Goal: Find specific page/section: Find specific page/section

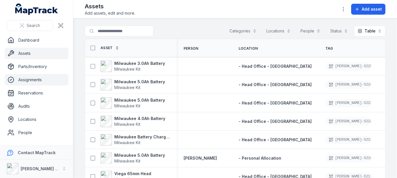
click at [38, 81] on link "Assignments" at bounding box center [37, 79] width 64 height 11
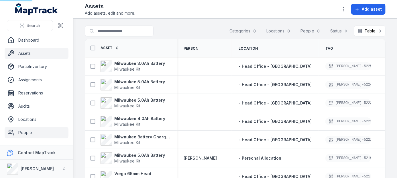
click at [24, 135] on link "People" at bounding box center [37, 132] width 64 height 11
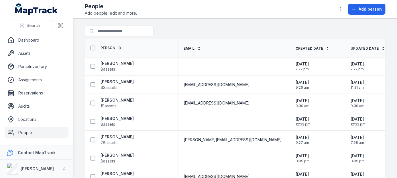
click at [118, 46] on icon at bounding box center [120, 48] width 4 height 4
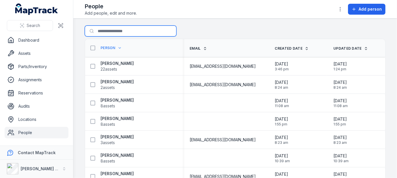
click at [121, 31] on input "Search for people" at bounding box center [131, 30] width 92 height 11
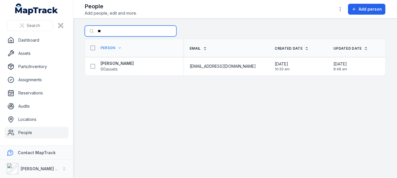
type input "*"
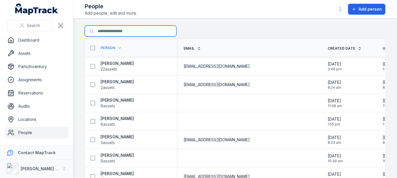
click at [133, 33] on input "Search for people" at bounding box center [131, 30] width 92 height 11
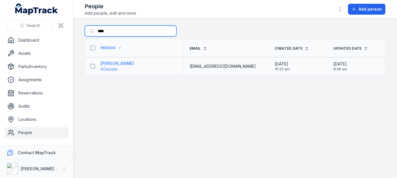
type input "****"
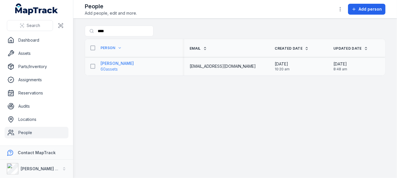
click at [124, 60] on strong "[PERSON_NAME]" at bounding box center [117, 63] width 33 height 6
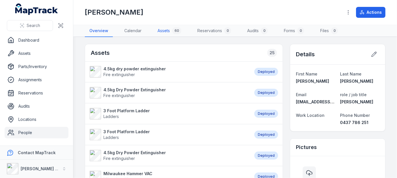
click at [167, 25] on link "Assets 60" at bounding box center [169, 31] width 33 height 12
click at [166, 29] on link "Assets 60" at bounding box center [169, 31] width 33 height 12
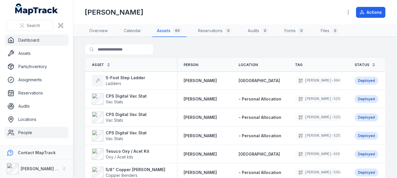
click at [35, 39] on link "Dashboard" at bounding box center [37, 39] width 64 height 11
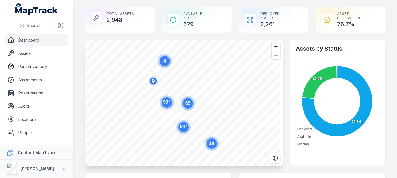
click at [191, 108] on circle at bounding box center [188, 103] width 14 height 14
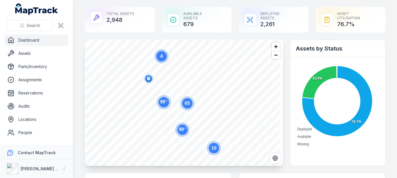
click at [191, 108] on circle at bounding box center [187, 103] width 14 height 14
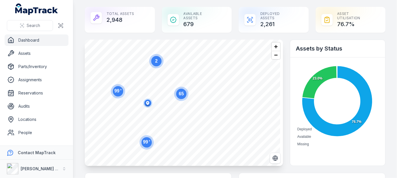
click at [183, 95] on text "65" at bounding box center [181, 93] width 5 height 5
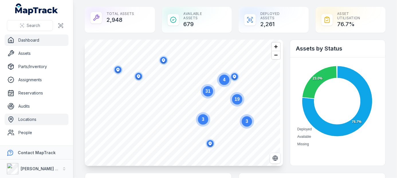
click at [33, 119] on link "Locations" at bounding box center [37, 118] width 64 height 11
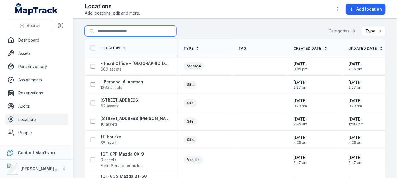
click at [121, 29] on input "Search for locations" at bounding box center [131, 30] width 92 height 11
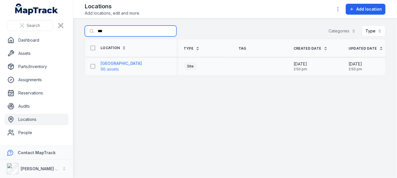
type input "***"
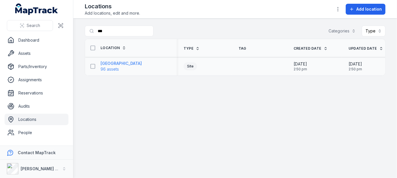
click at [116, 65] on strong "[GEOGRAPHIC_DATA]" at bounding box center [121, 63] width 41 height 6
